Goal: Task Accomplishment & Management: Use online tool/utility

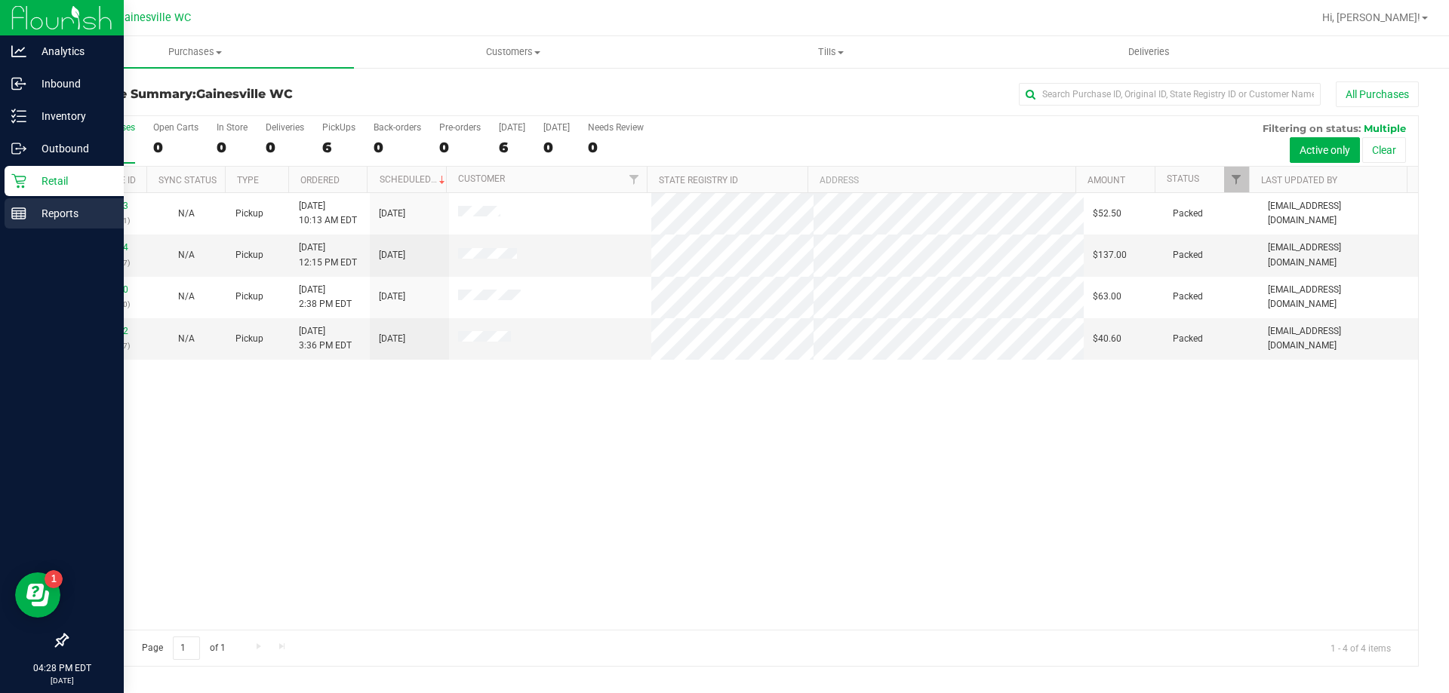
click at [27, 203] on div "Reports" at bounding box center [64, 213] width 119 height 30
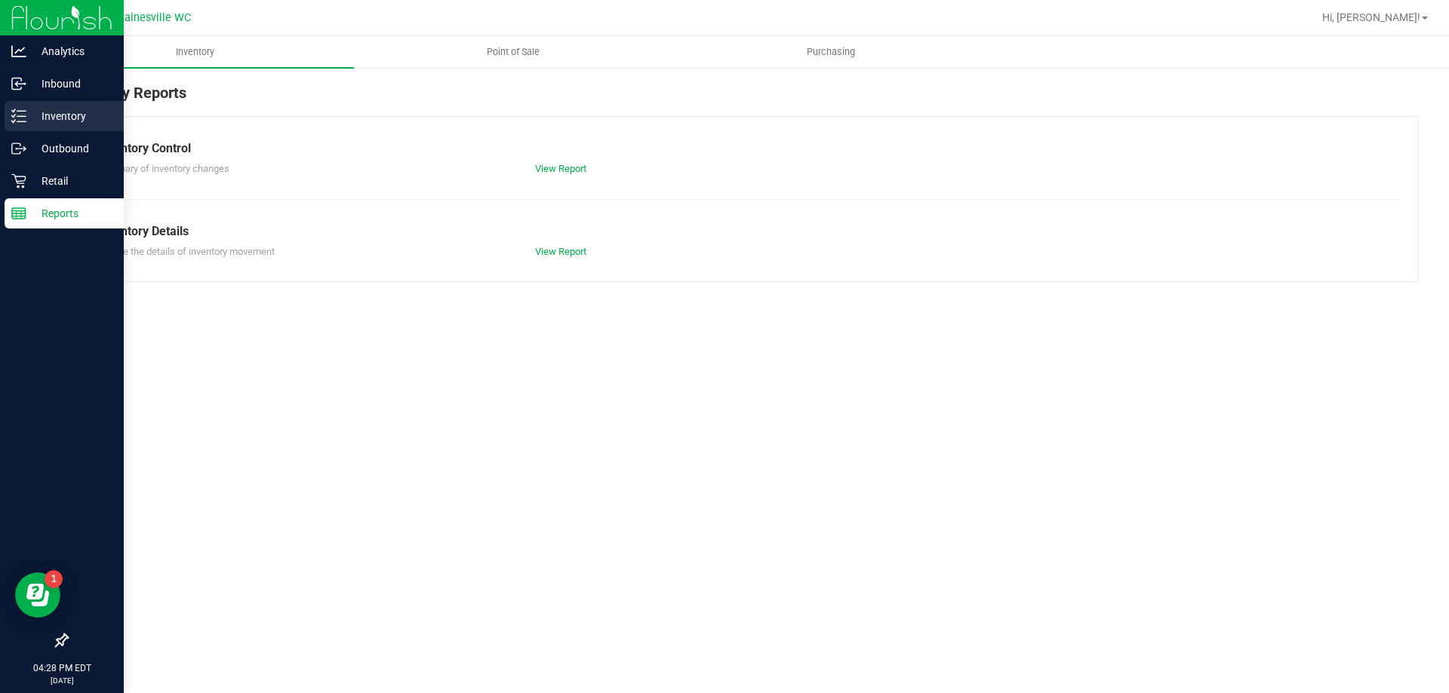
click at [68, 131] on div "Inventory" at bounding box center [64, 116] width 119 height 30
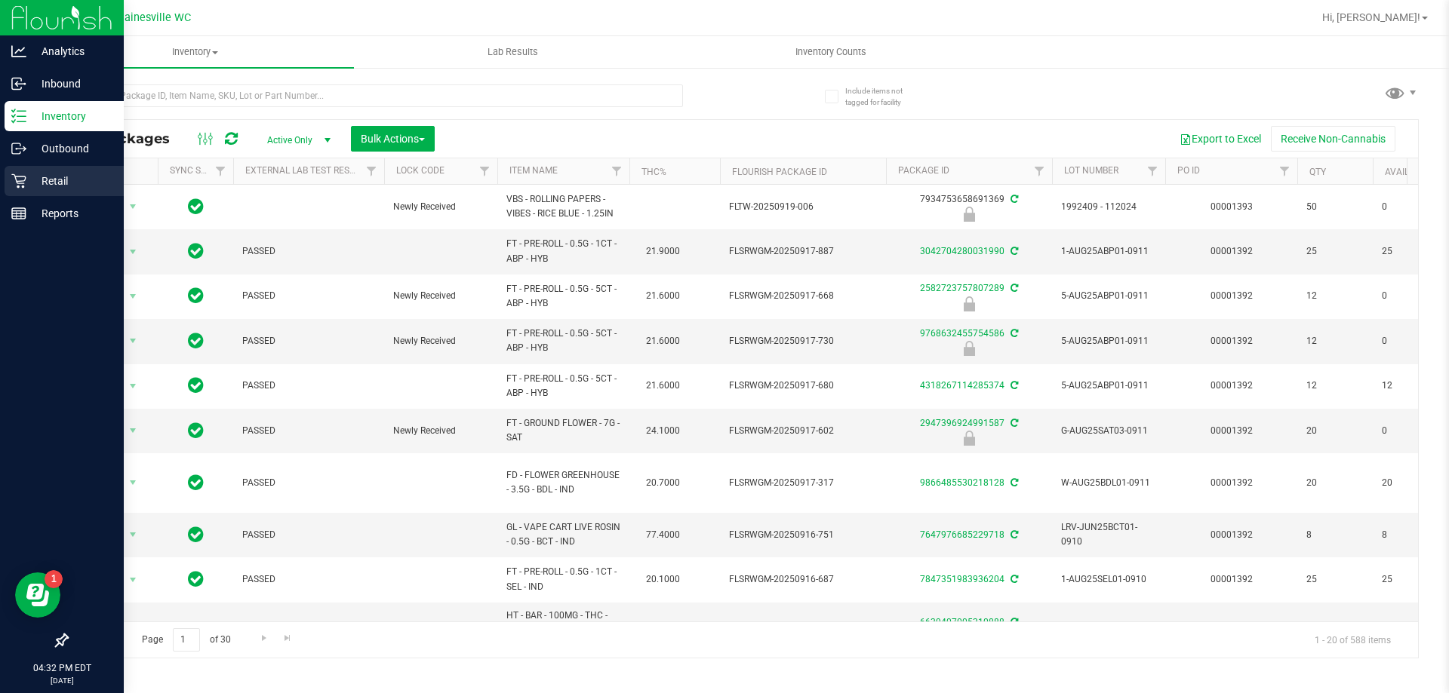
click at [27, 196] on link "Retail" at bounding box center [62, 182] width 124 height 32
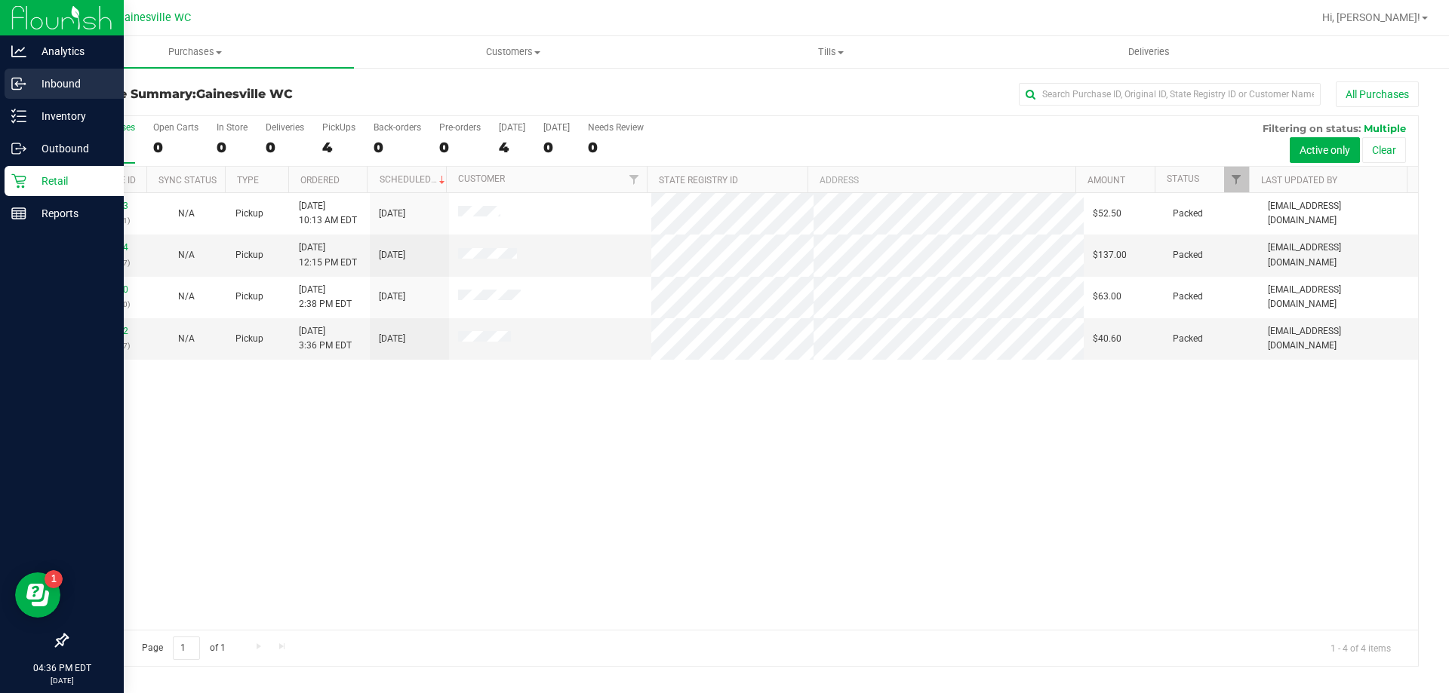
click at [54, 81] on p "Inbound" at bounding box center [71, 84] width 91 height 18
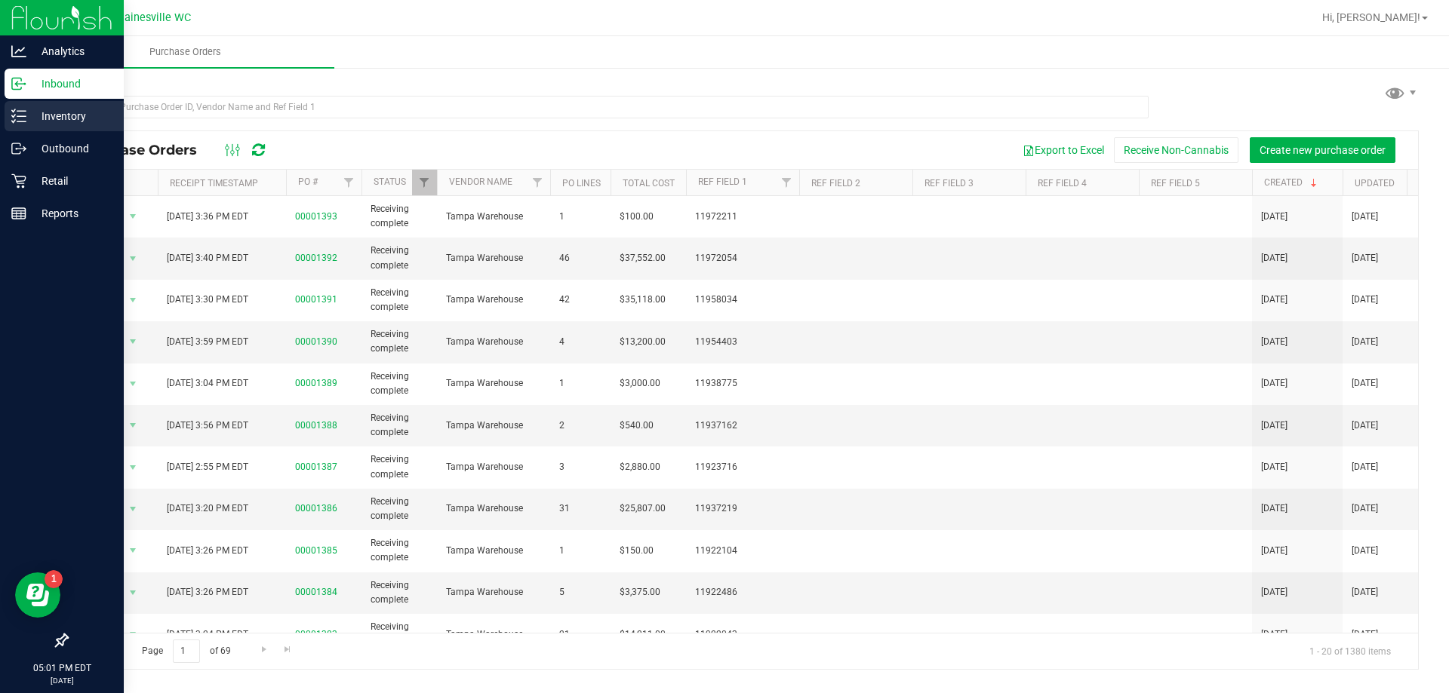
click at [76, 108] on p "Inventory" at bounding box center [71, 116] width 91 height 18
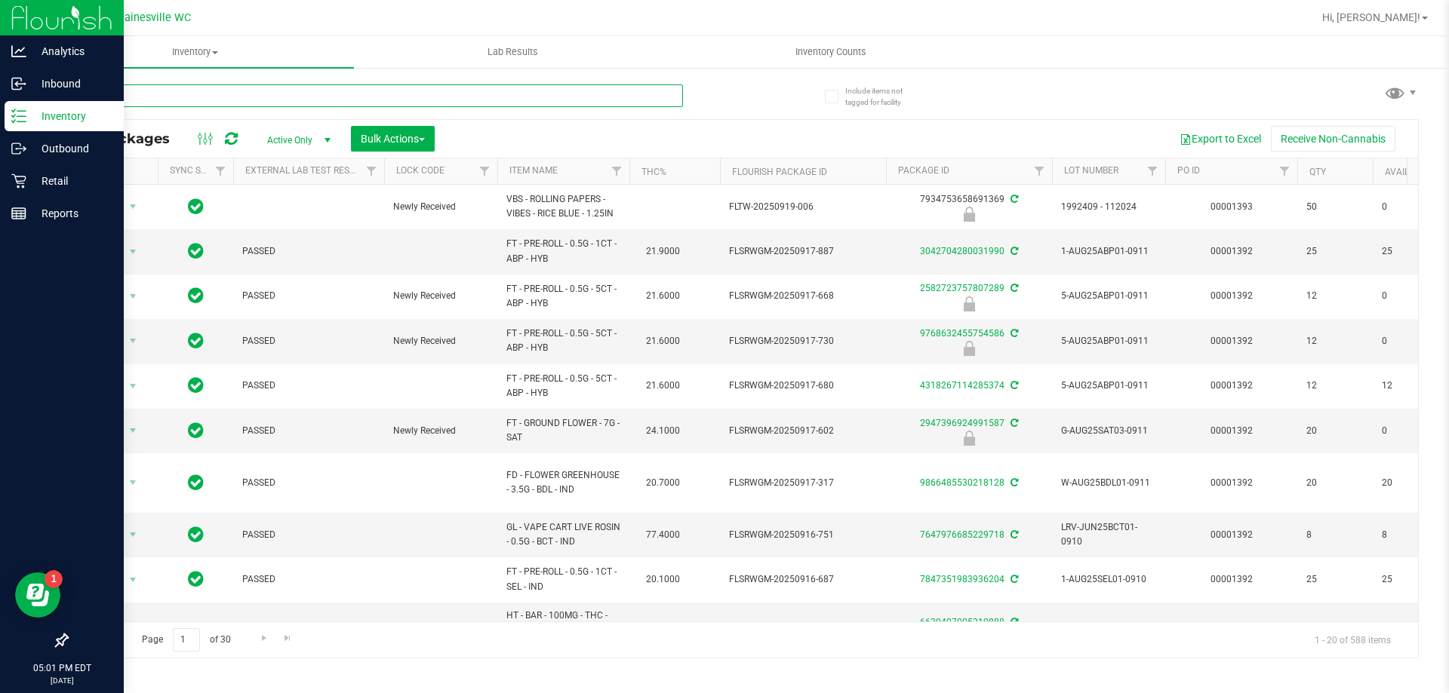
click at [582, 98] on input "text" at bounding box center [374, 96] width 616 height 23
type input "4905096684578551"
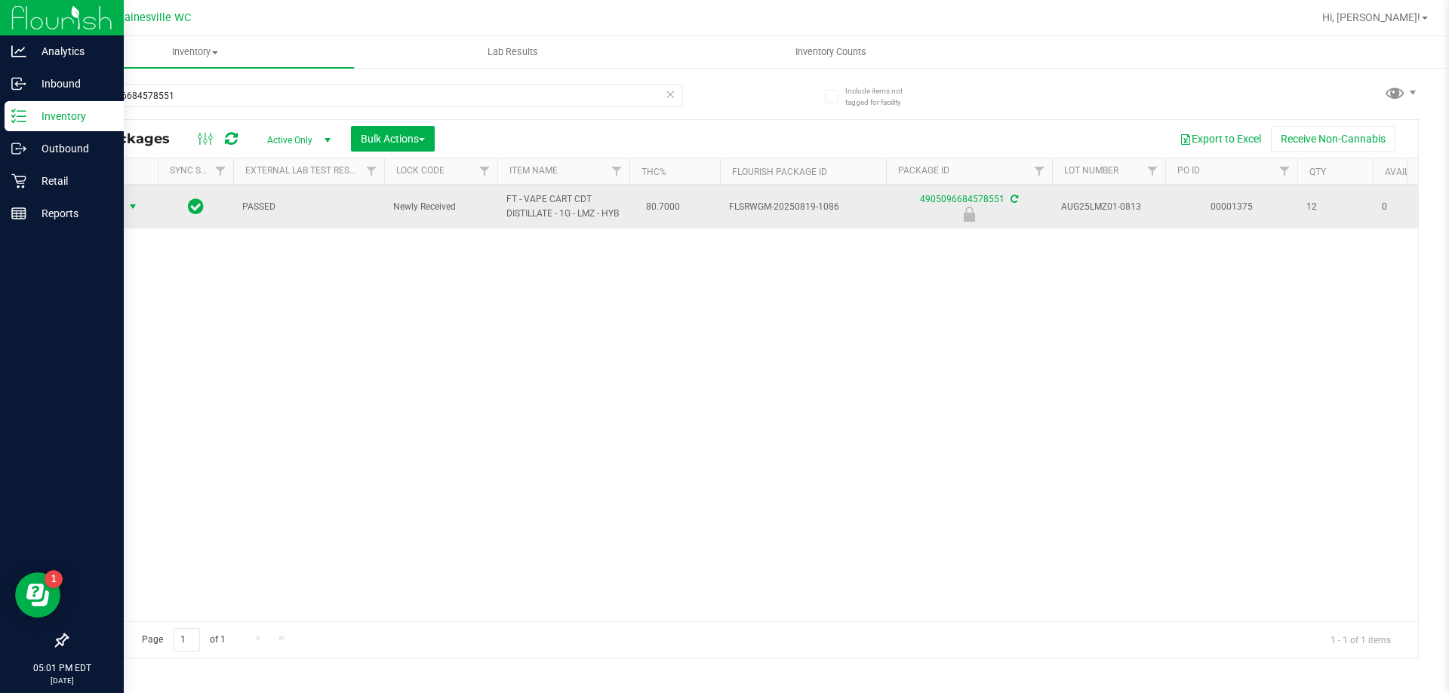
click at [129, 204] on span "select" at bounding box center [133, 206] width 19 height 21
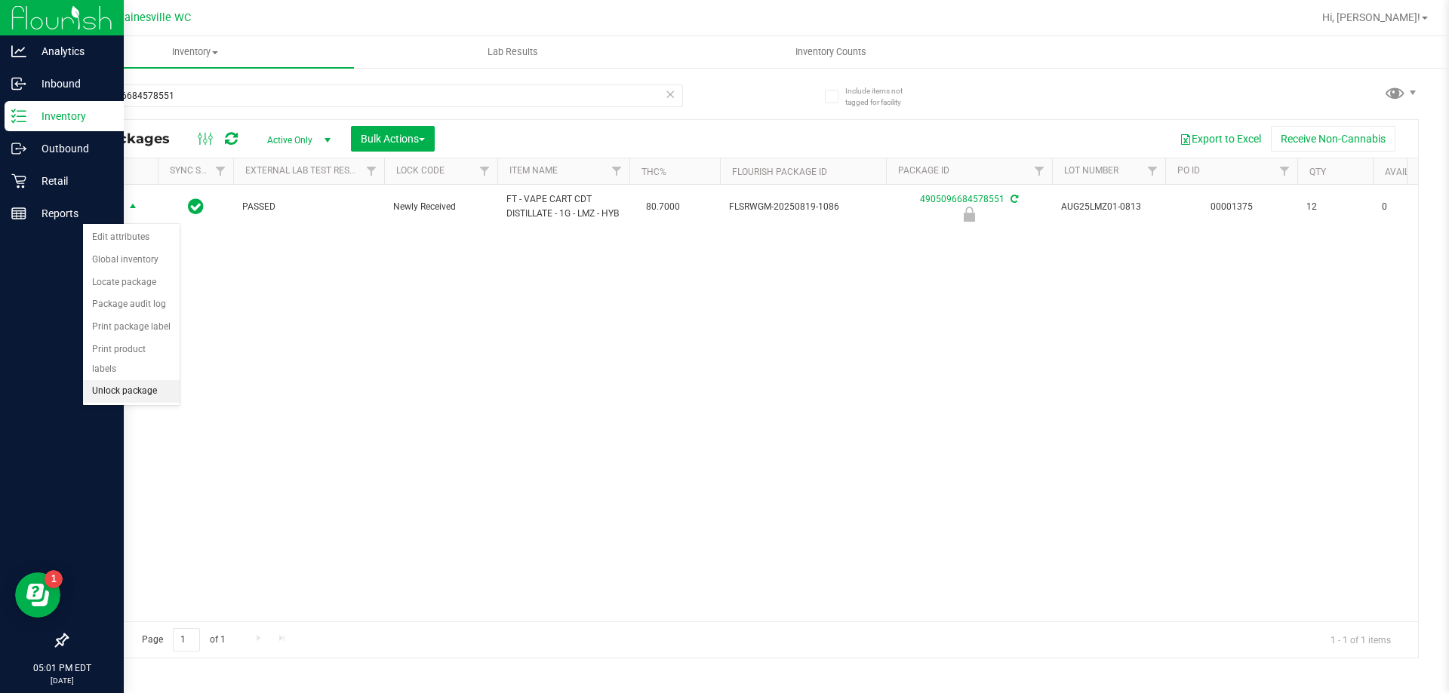
click at [144, 380] on li "Unlock package" at bounding box center [131, 391] width 97 height 23
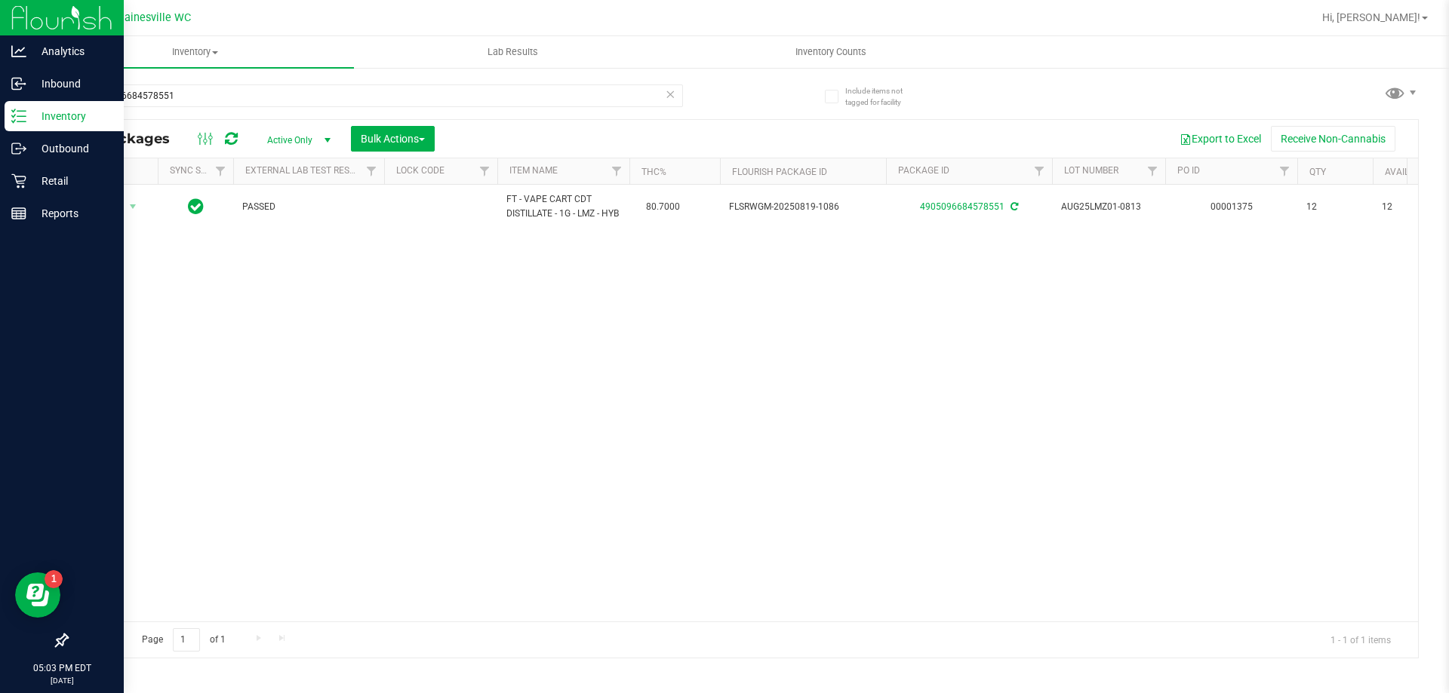
click at [670, 91] on icon at bounding box center [670, 94] width 11 height 18
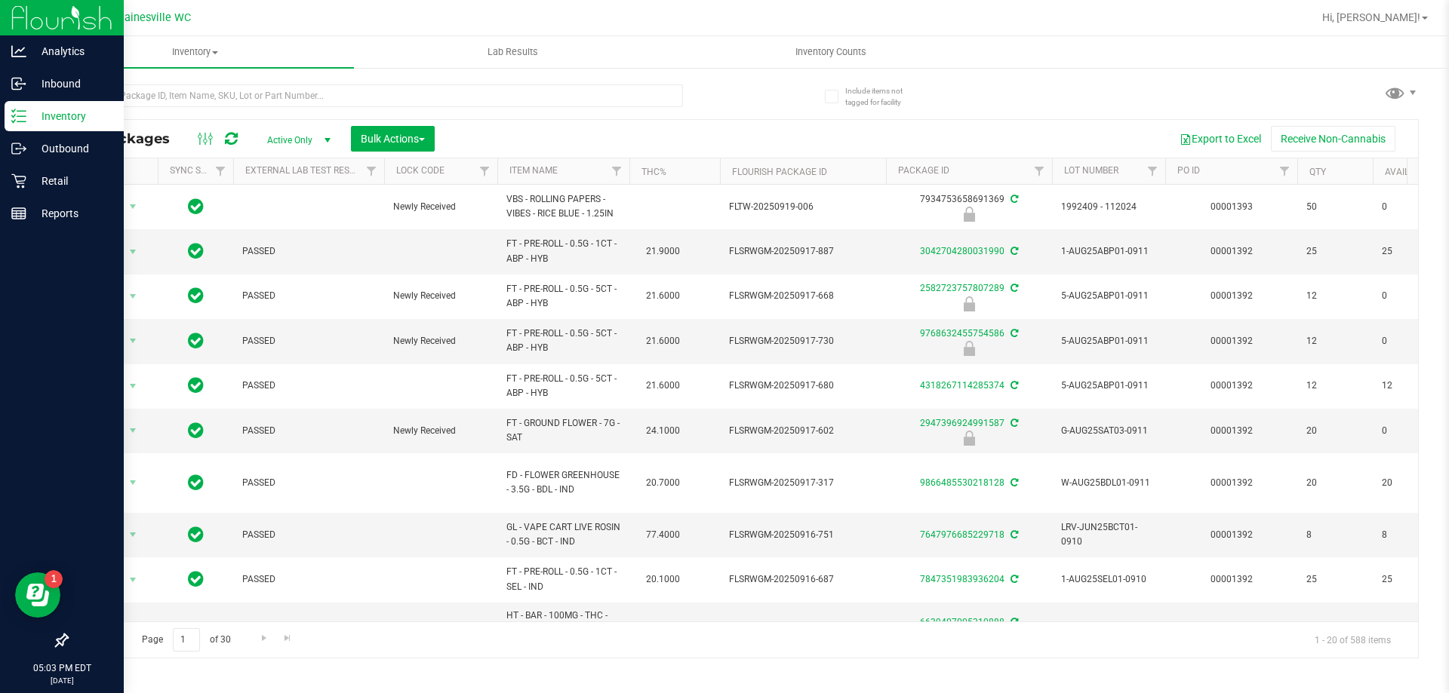
click at [591, 167] on th "Item Name" at bounding box center [563, 171] width 132 height 26
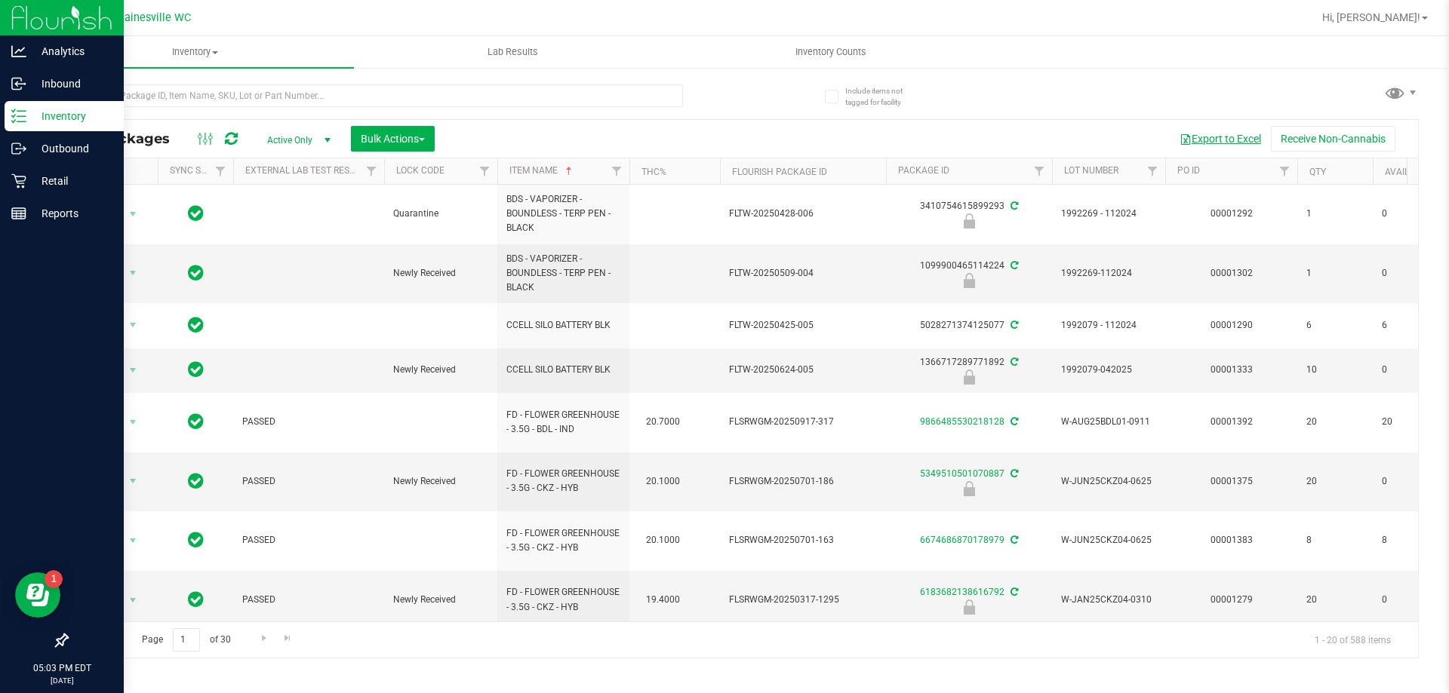
click at [1256, 135] on button "Export to Excel" at bounding box center [1219, 139] width 101 height 26
